Goal: Find contact information: Find contact information

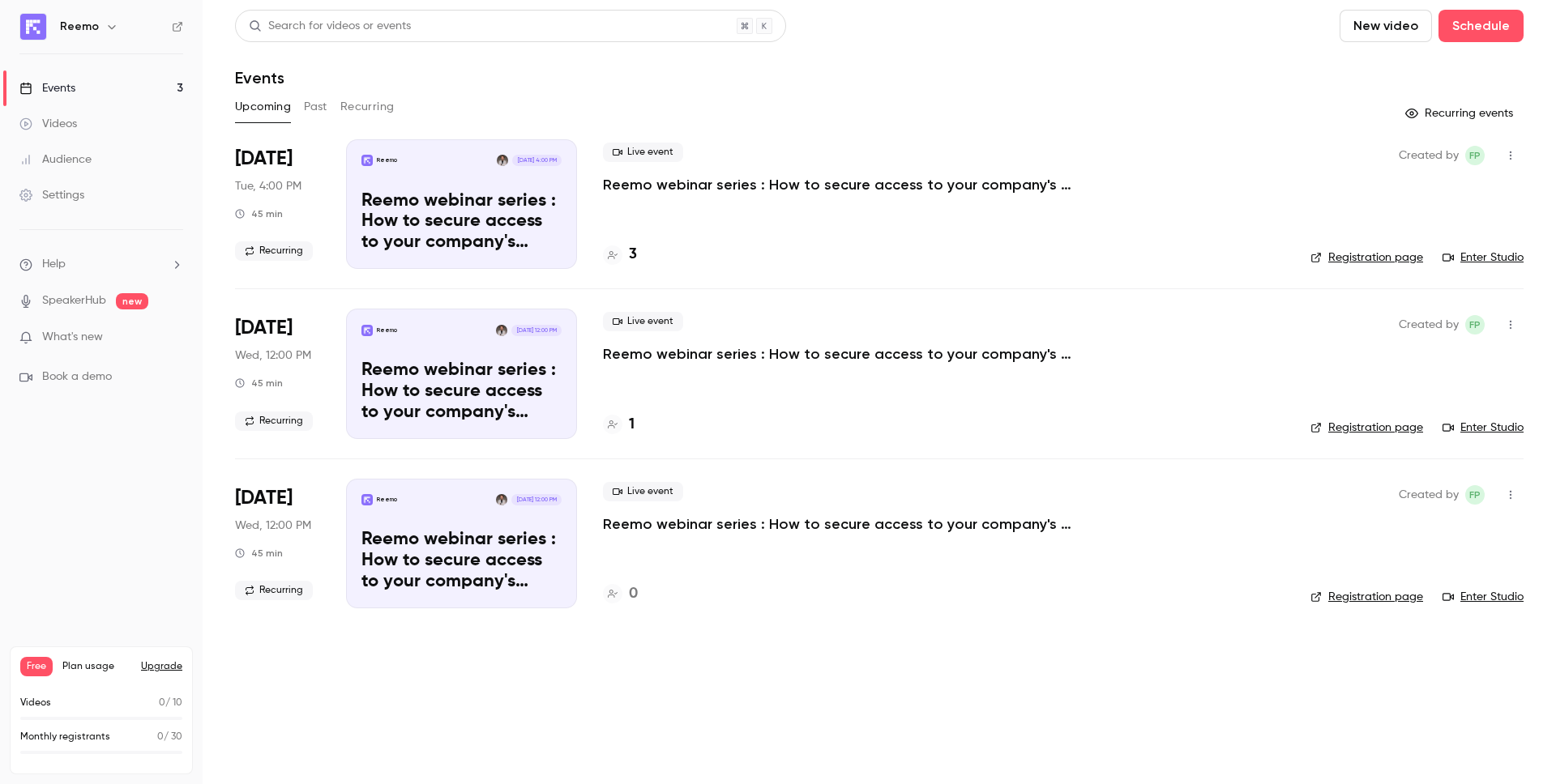
click at [624, 256] on div "3" at bounding box center [620, 254] width 34 height 22
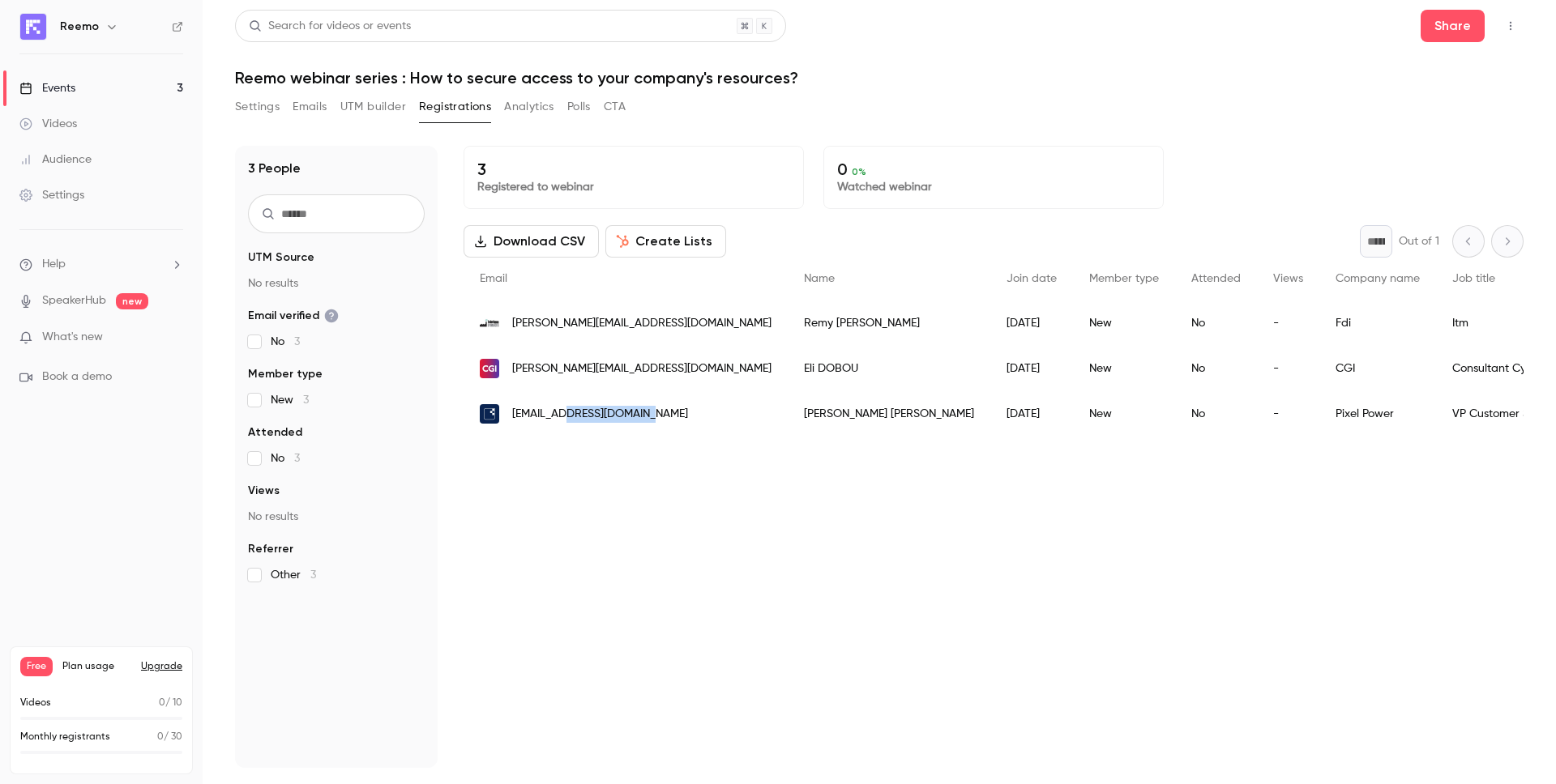
drag, startPoint x: 650, startPoint y: 413, endPoint x: 570, endPoint y: 413, distance: 80.0
click at [570, 413] on span "[EMAIL_ADDRESS][DOMAIN_NAME]" at bounding box center [600, 414] width 175 height 17
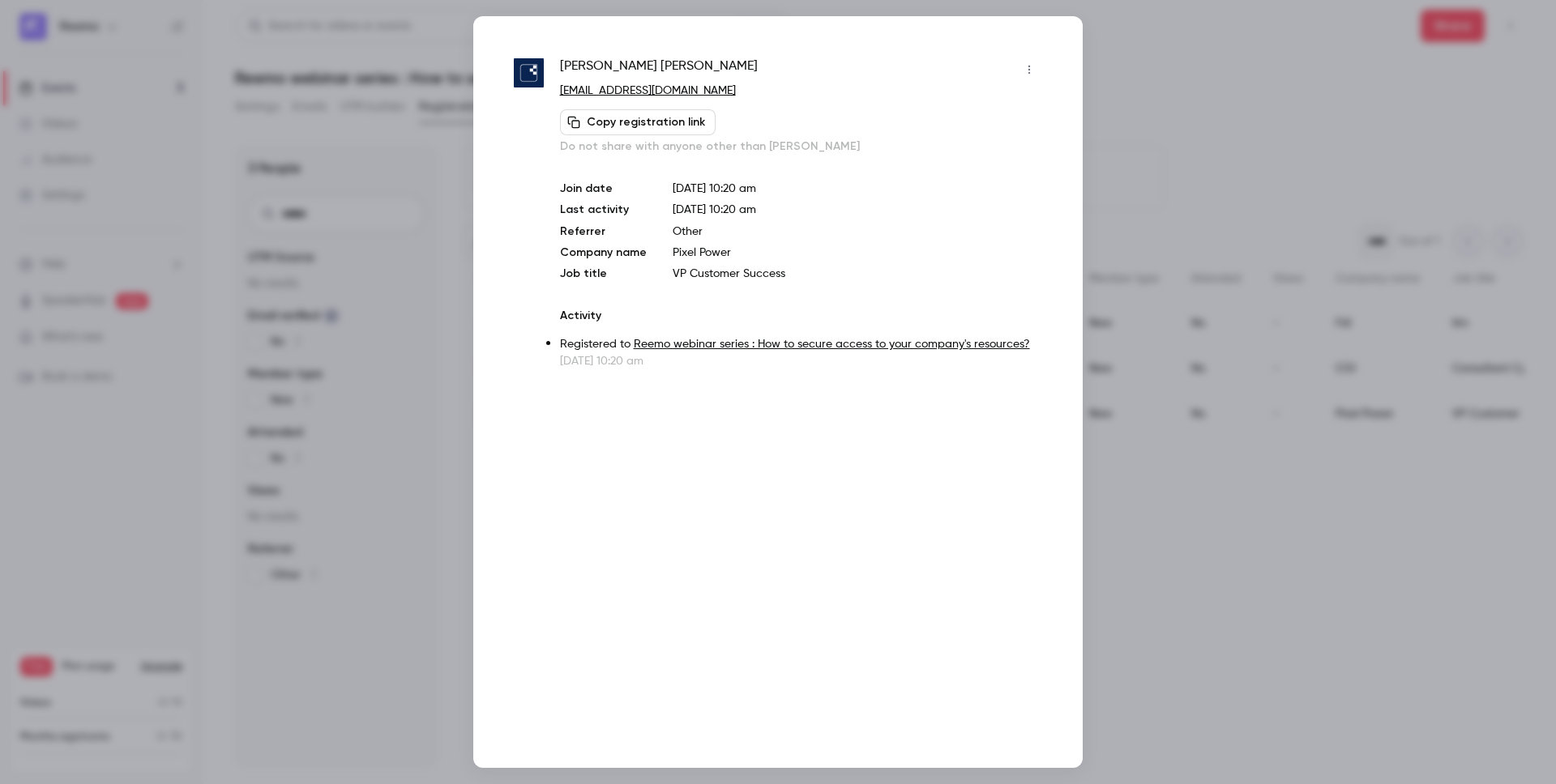
copy span "[DOMAIN_NAME]"
click at [1152, 534] on div at bounding box center [778, 392] width 1556 height 784
